Goal: Information Seeking & Learning: Learn about a topic

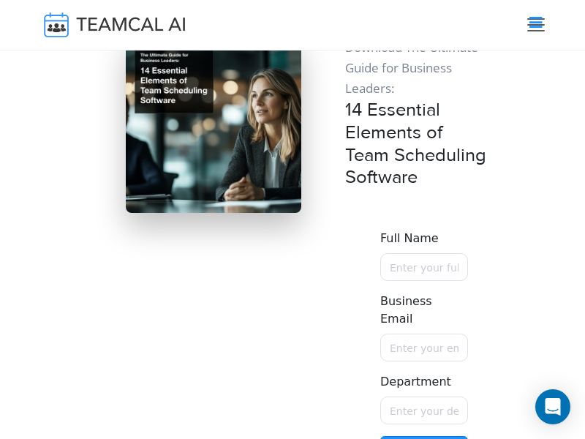
scroll to position [12990, 0]
